Goal: Use online tool/utility: Utilize a website feature to perform a specific function

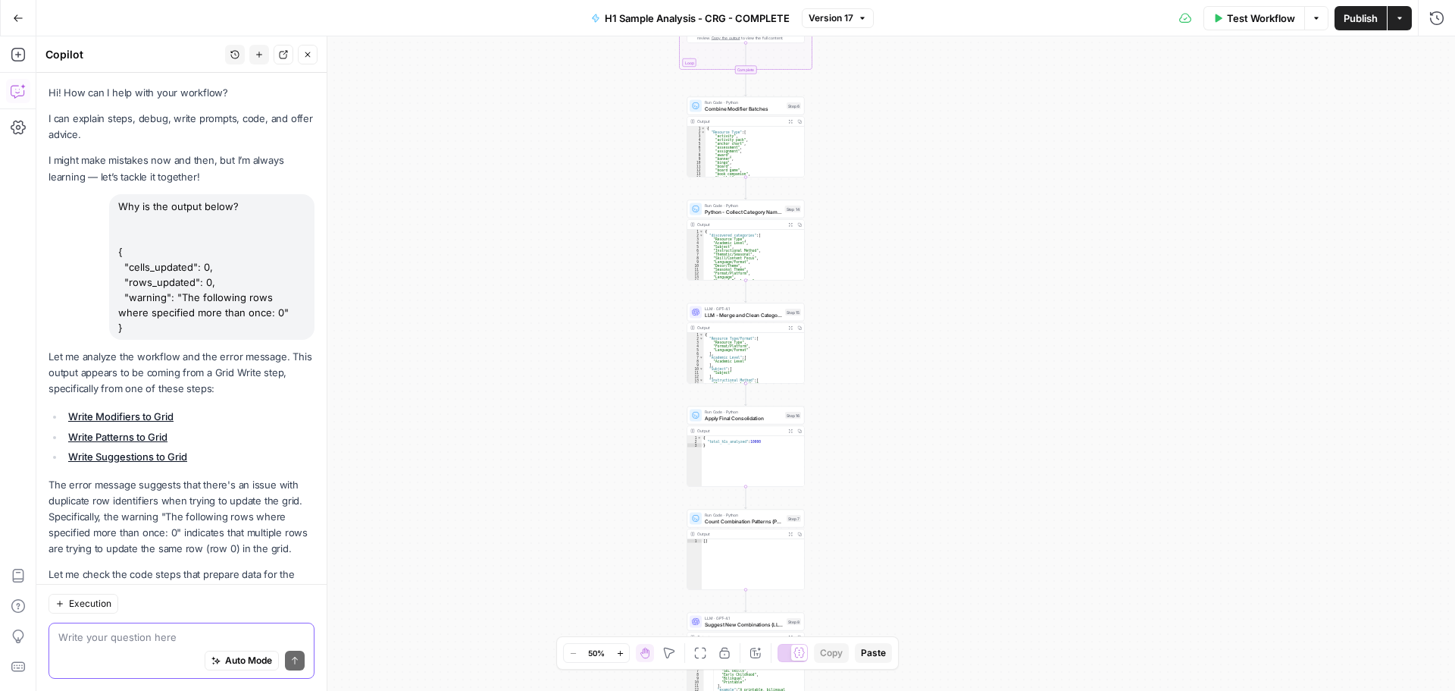
scroll to position [737, 0]
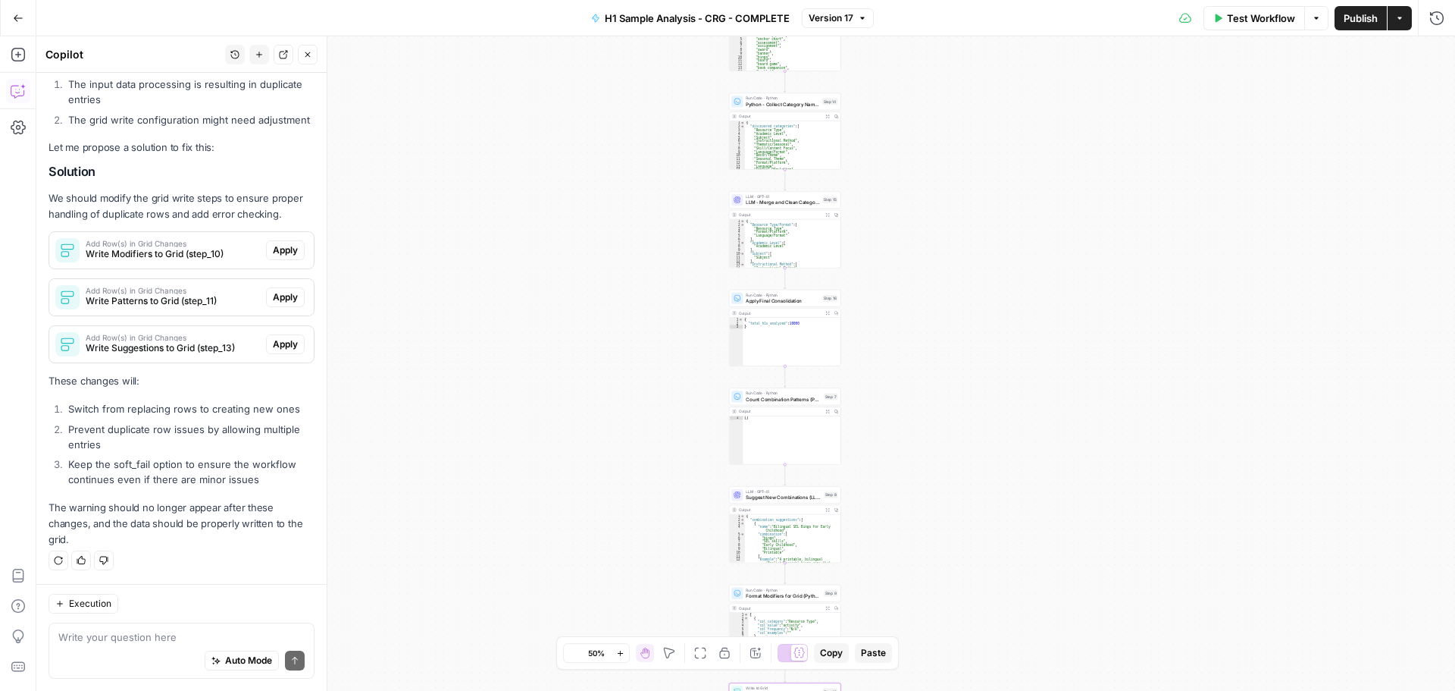
click at [266, 242] on button "Apply" at bounding box center [285, 250] width 39 height 20
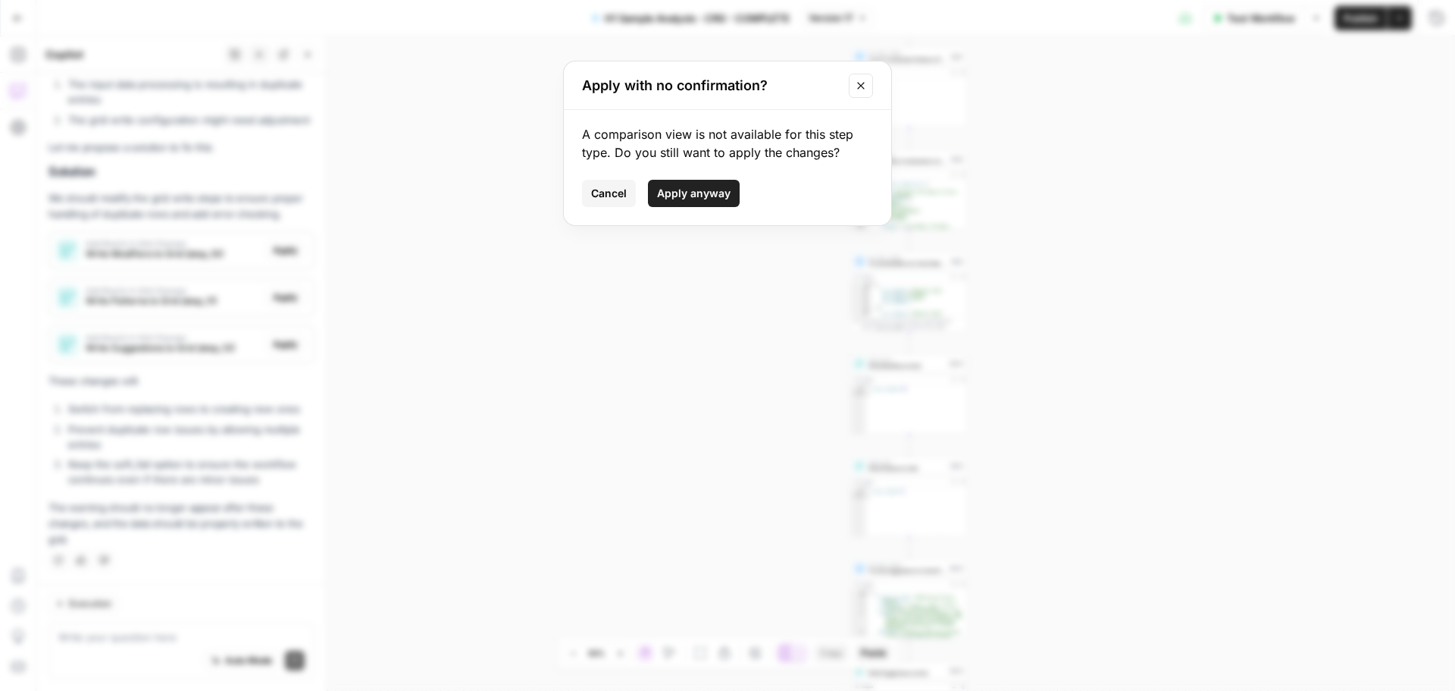
click at [723, 196] on span "Apply anyway" at bounding box center [694, 193] width 74 height 15
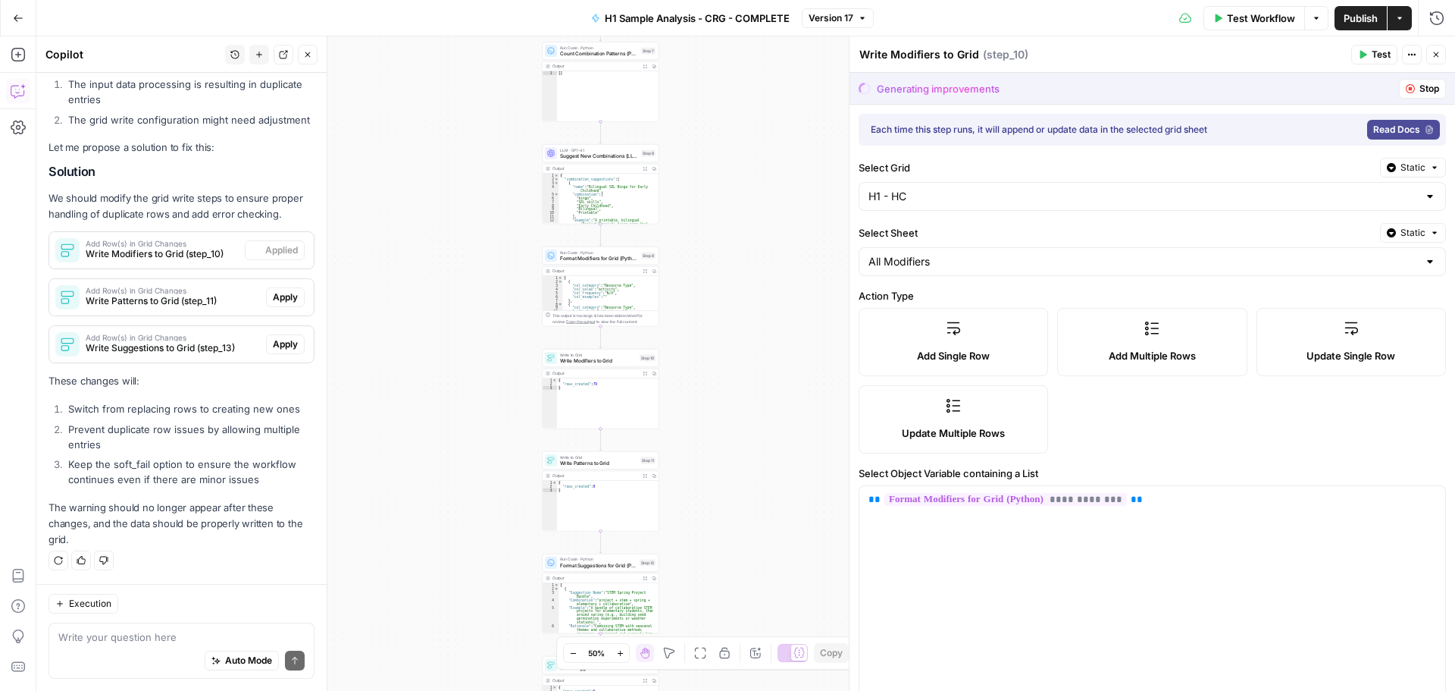
scroll to position [761, 0]
click at [274, 298] on span "Apply" at bounding box center [285, 297] width 25 height 14
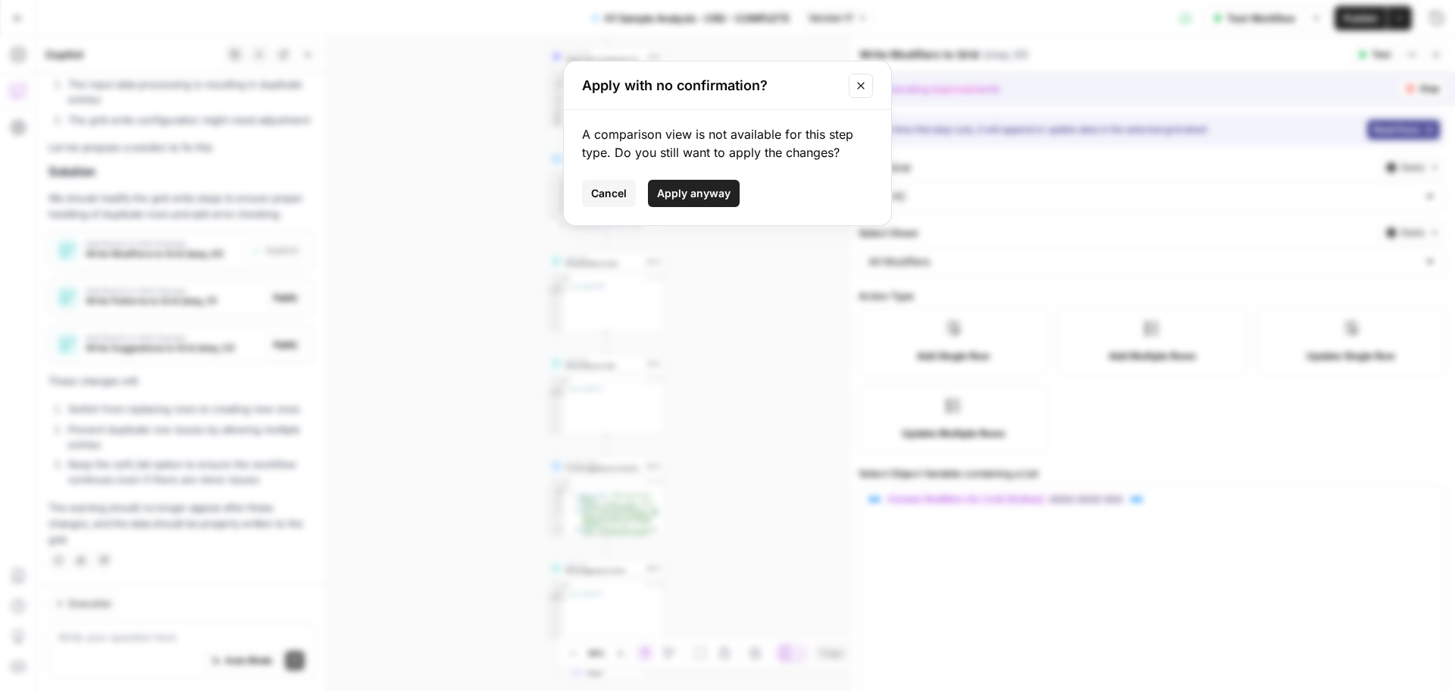
click at [688, 177] on div "A comparison view is not available for this step type. Do you still want to app…" at bounding box center [727, 167] width 327 height 115
click at [691, 193] on span "Apply anyway" at bounding box center [694, 193] width 74 height 15
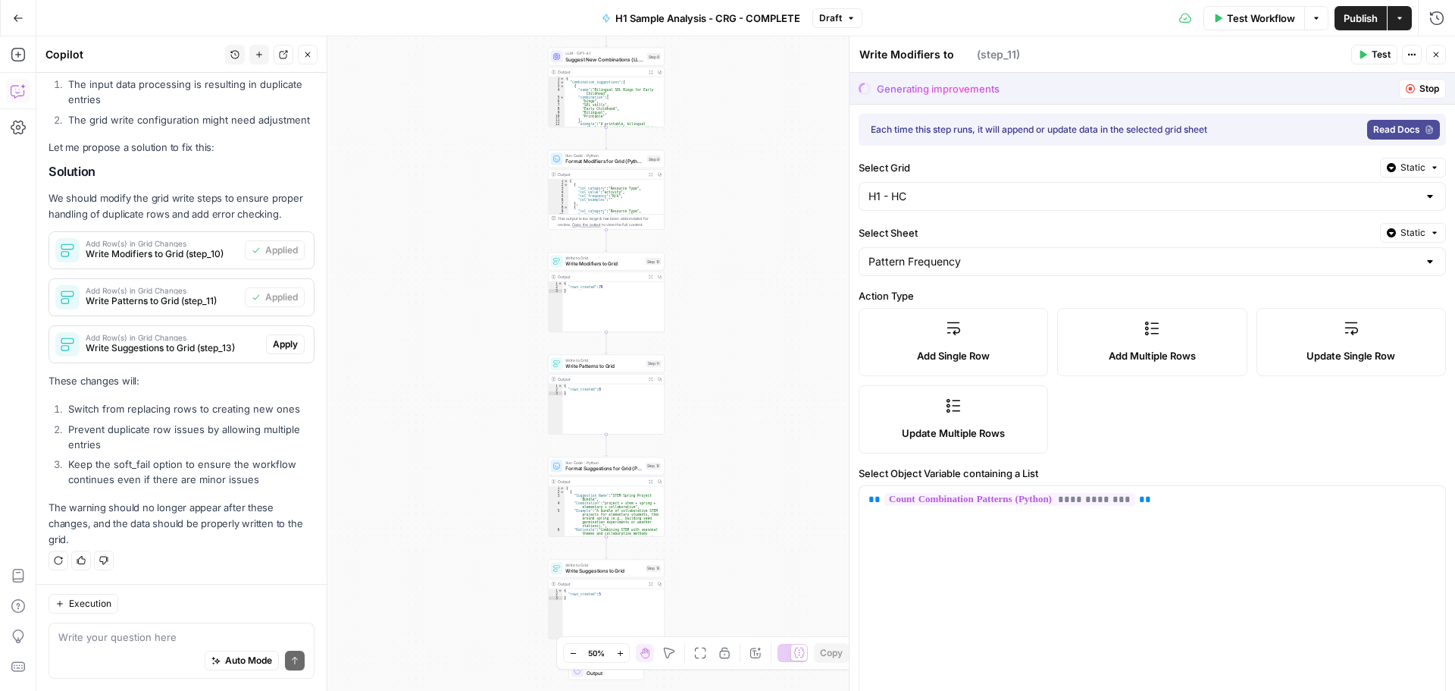
type textarea "Write Patterns to Grid"
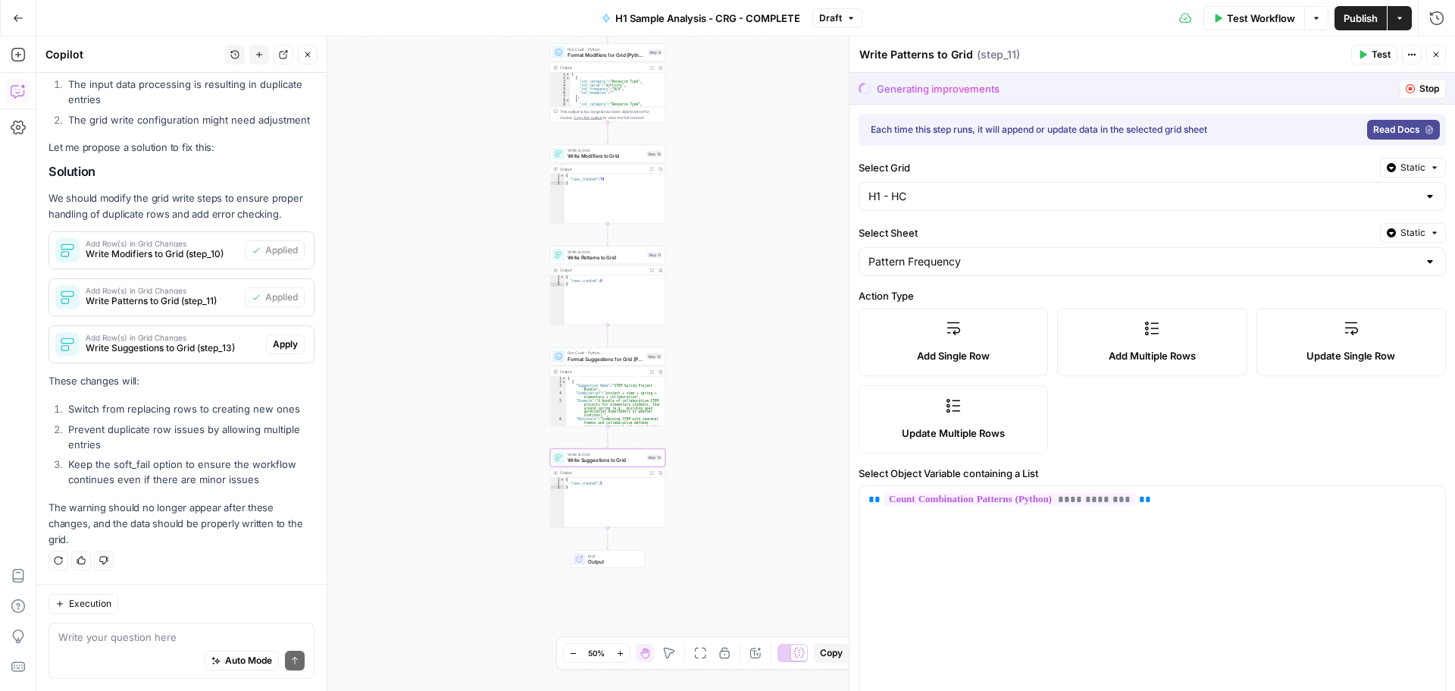
click at [273, 344] on span "Apply" at bounding box center [285, 344] width 25 height 14
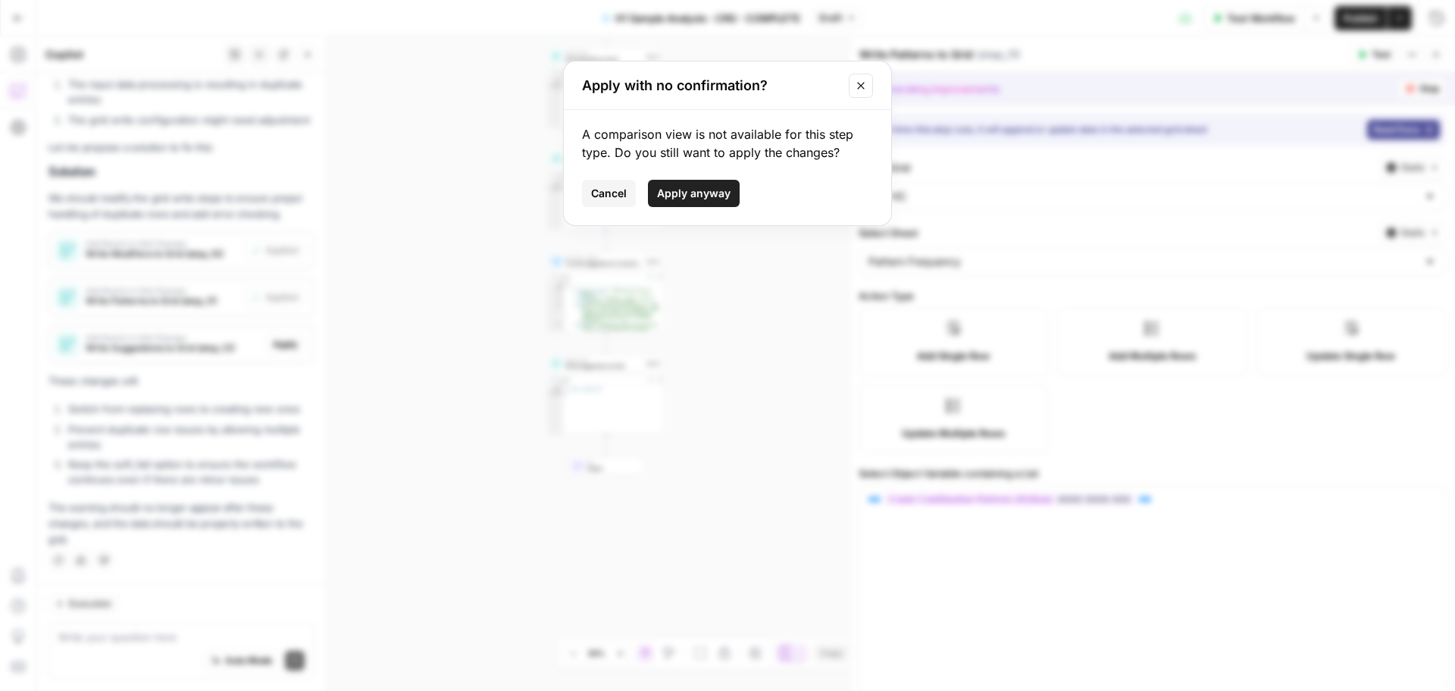
drag, startPoint x: 719, startPoint y: 197, endPoint x: 200, endPoint y: 11, distance: 551.4
click at [719, 198] on span "Apply anyway" at bounding box center [694, 193] width 74 height 15
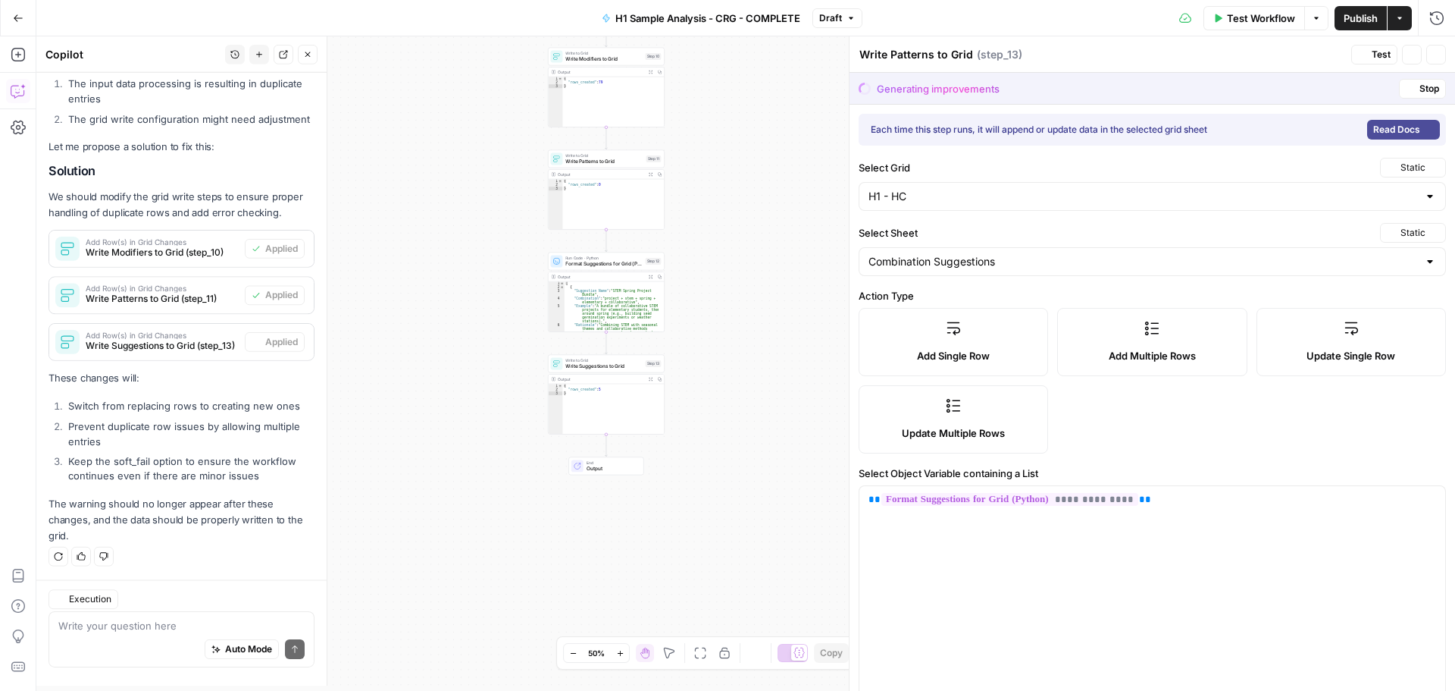
type textarea "Write Suggestions to Grid"
click at [1356, 14] on span "Publish" at bounding box center [1361, 18] width 34 height 15
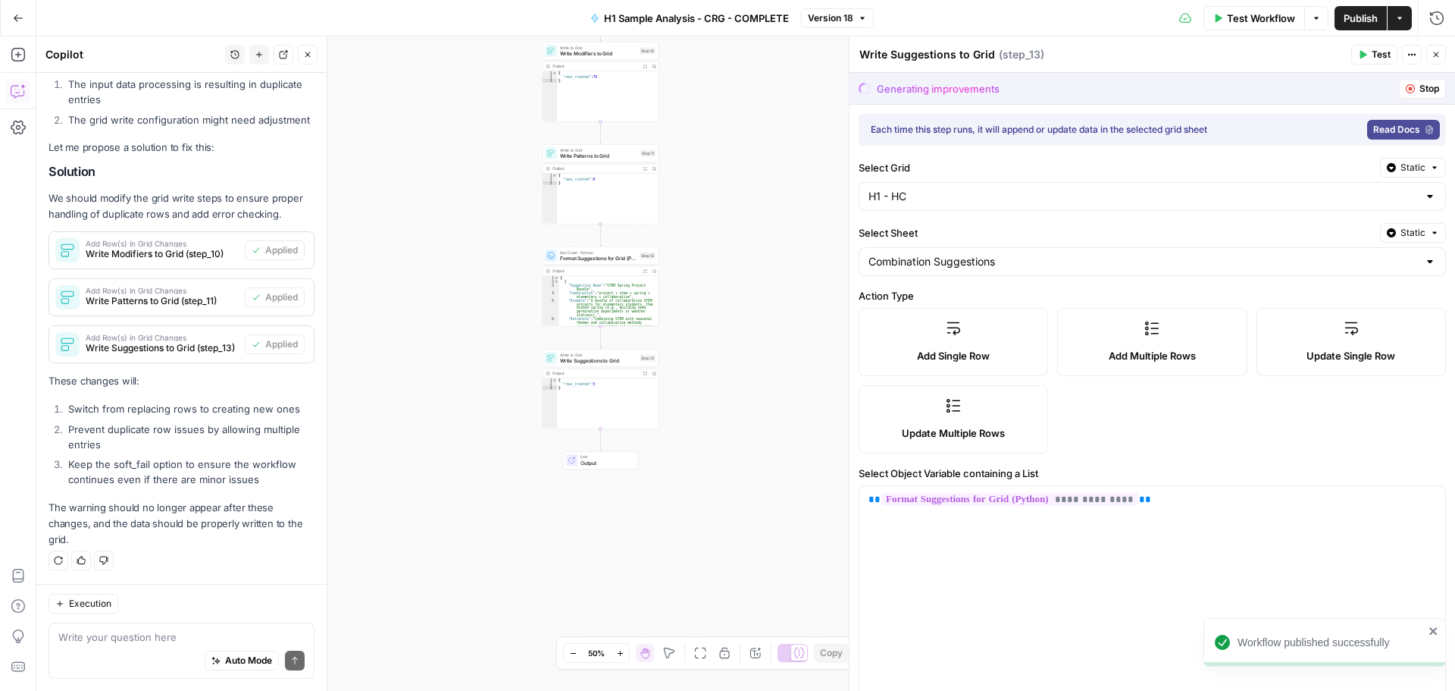
click at [1353, 18] on span "Publish" at bounding box center [1361, 18] width 34 height 15
click at [1397, 17] on icon "button" at bounding box center [1399, 18] width 9 height 9
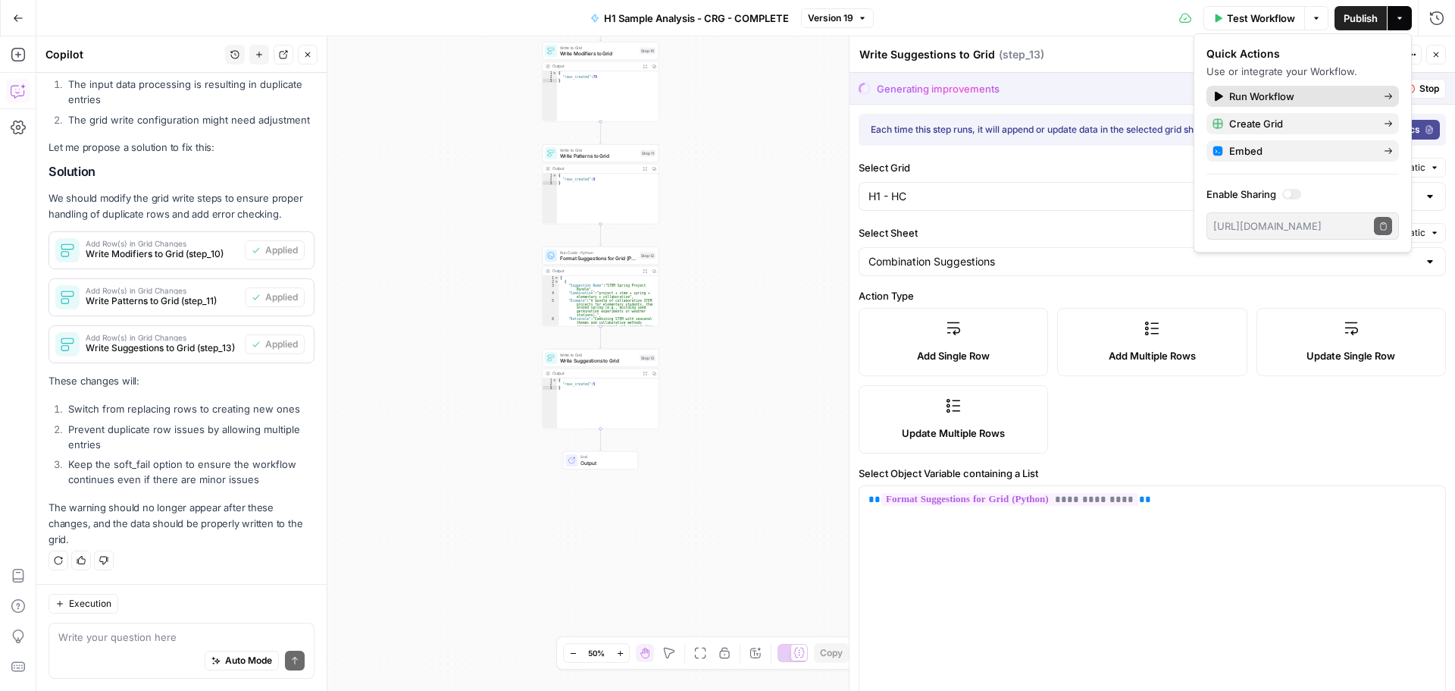
click at [1267, 97] on span "Run Workflow" at bounding box center [1300, 96] width 142 height 15
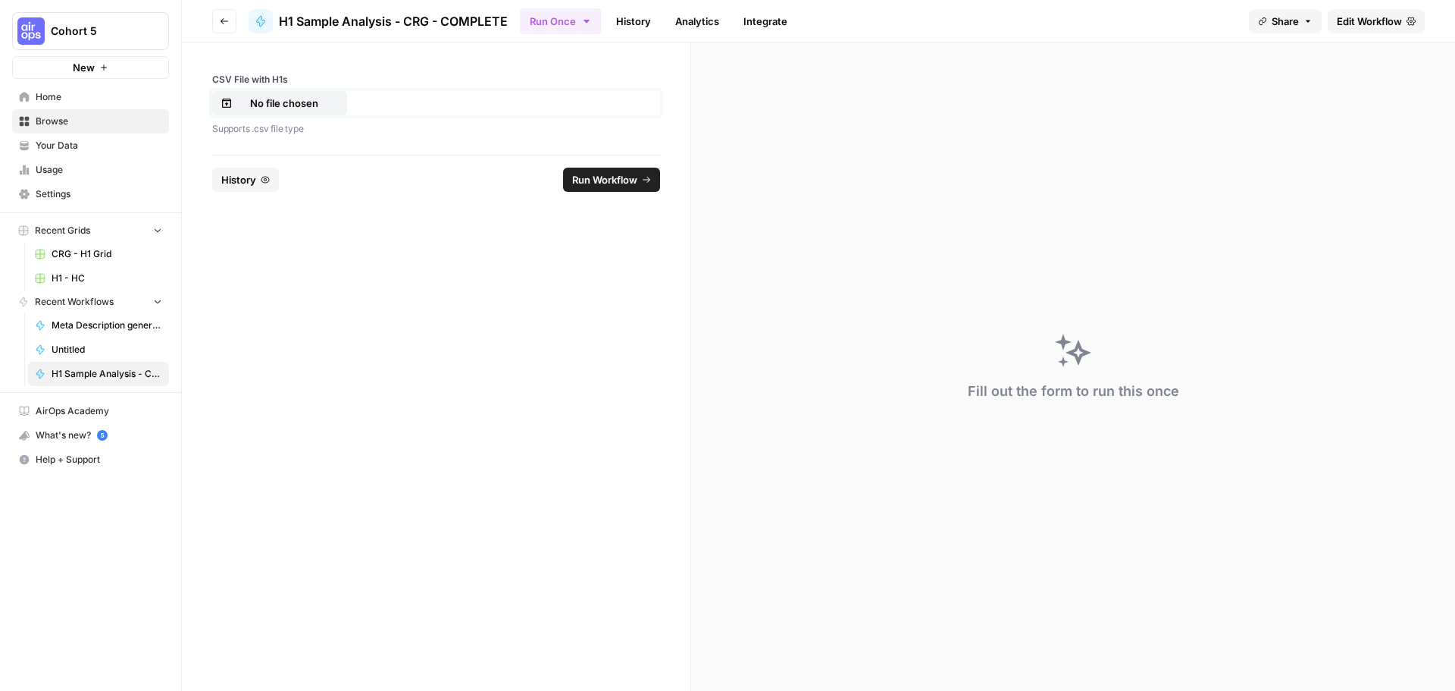
click at [280, 104] on p "No file chosen" at bounding box center [284, 103] width 97 height 15
click at [626, 187] on button "Run Workflow" at bounding box center [611, 180] width 97 height 24
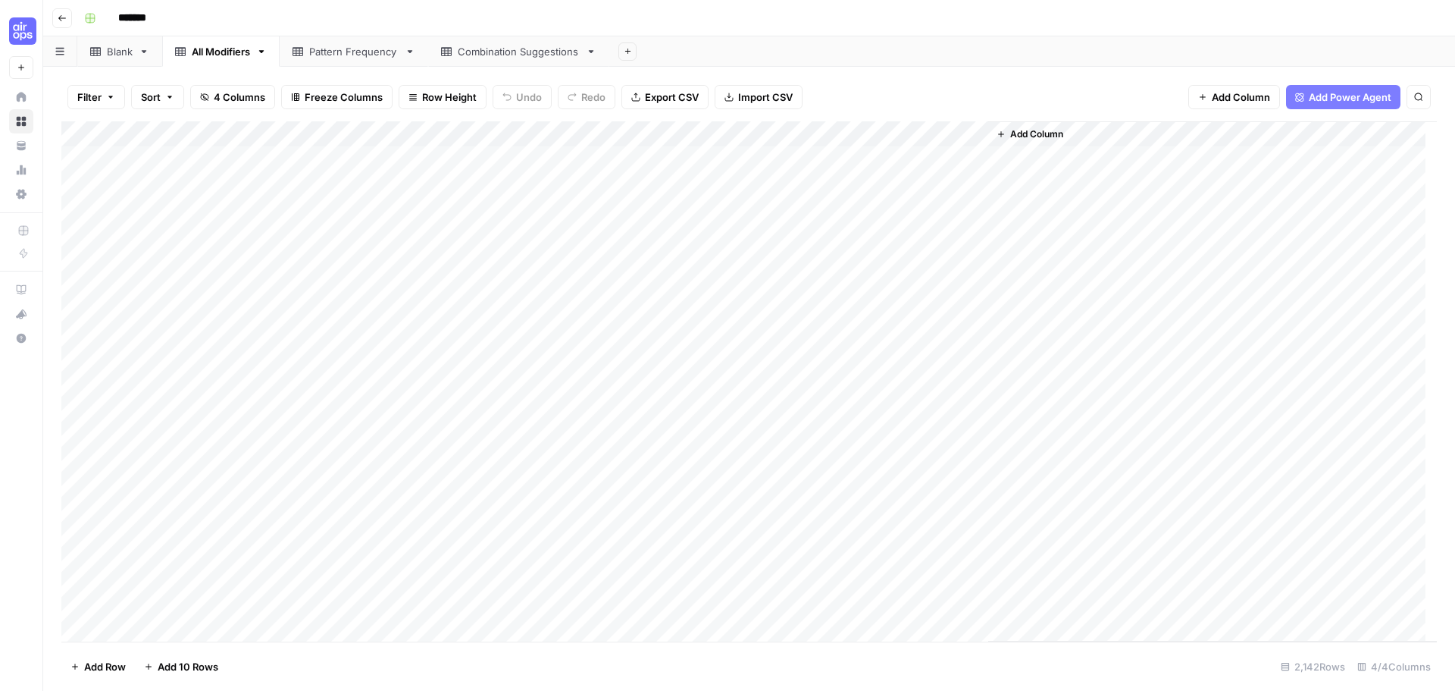
click at [337, 64] on link "Pattern Frequency" at bounding box center [354, 51] width 149 height 30
